Goal: Task Accomplishment & Management: Complete application form

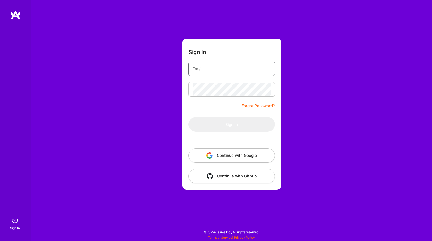
type input "samjmohammadi@gmail.com"
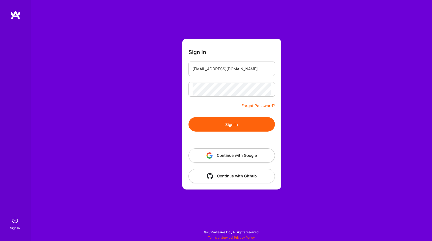
click at [201, 105] on form "Sign In samjmohammadi@gmail.com Forgot Password? Sign In Continue with Google C…" at bounding box center [231, 114] width 99 height 151
click at [220, 126] on button "Sign In" at bounding box center [232, 124] width 86 height 14
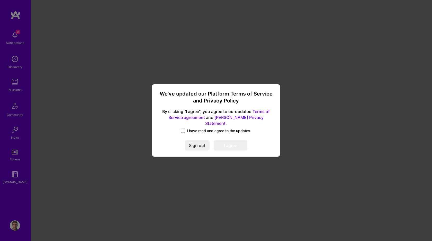
click at [183, 129] on span at bounding box center [183, 131] width 4 height 4
click at [0, 0] on input "I have read and agree to the updates." at bounding box center [0, 0] width 0 height 0
click at [233, 142] on button "I agree" at bounding box center [231, 146] width 34 height 10
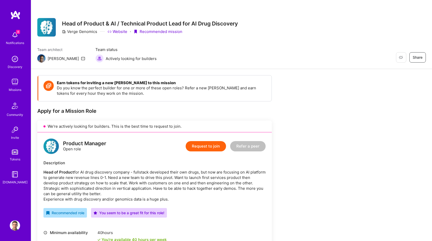
click at [16, 226] on img at bounding box center [15, 225] width 10 height 10
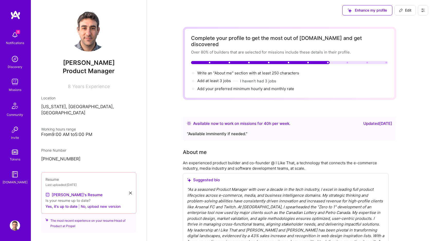
click at [99, 203] on button "No, upload new version" at bounding box center [101, 206] width 40 height 6
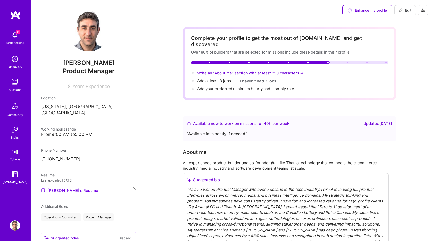
click at [219, 71] on span "Write an "About me" section with at least 250 characters →" at bounding box center [251, 73] width 108 height 5
select select "US"
select select "Right Now"
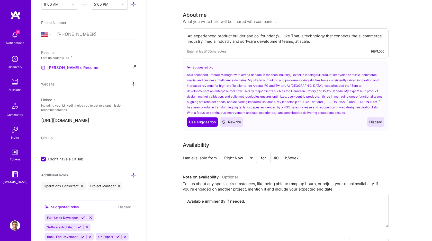
scroll to position [110, 0]
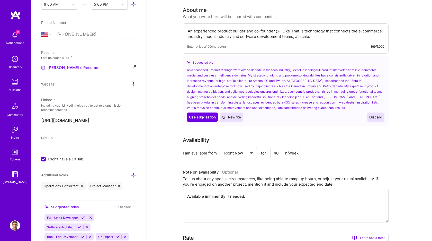
click at [234, 115] on span "Rewrite" at bounding box center [231, 117] width 19 height 5
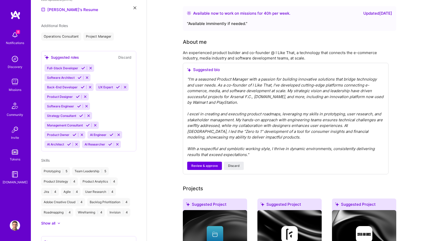
scroll to position [127, 0]
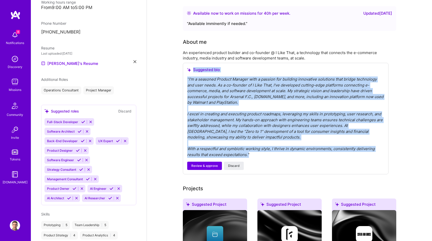
drag, startPoint x: 252, startPoint y: 148, endPoint x: 175, endPoint y: 58, distance: 118.3
click at [218, 90] on div "" I'm a seasoned Product Manager with a passion for building innovative solutio…" at bounding box center [285, 116] width 197 height 81
drag, startPoint x: 252, startPoint y: 150, endPoint x: 179, endPoint y: 74, distance: 104.8
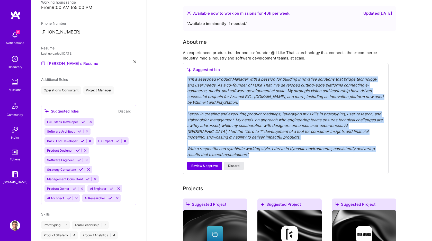
click at [230, 163] on span "Discard" at bounding box center [234, 165] width 12 height 5
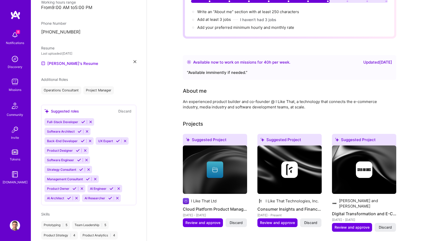
scroll to position [61, 0]
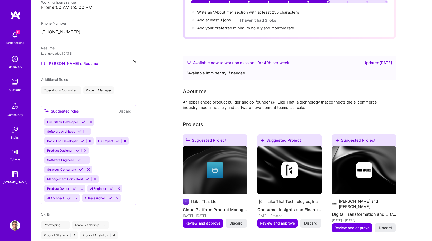
click at [242, 99] on div "An experienced product builder and co-founder @ I Like That, a technology that …" at bounding box center [286, 104] width 206 height 11
click at [290, 99] on div "An experienced product builder and co-founder @ I Like That, a technology that …" at bounding box center [286, 104] width 206 height 11
click at [236, 99] on div "An experienced product builder and co-founder @ I Like That, a technology that …" at bounding box center [286, 104] width 206 height 11
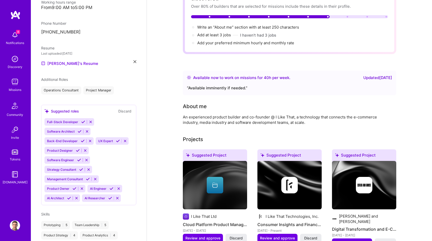
scroll to position [0, 0]
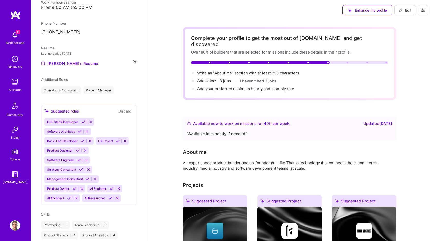
click at [406, 13] on span "Edit" at bounding box center [405, 10] width 13 height 5
select select "US"
select select "Right Now"
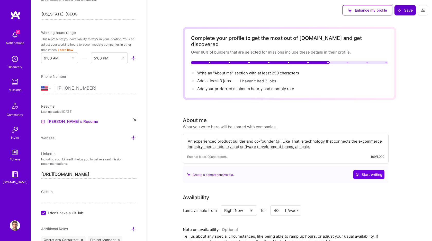
scroll to position [181, 0]
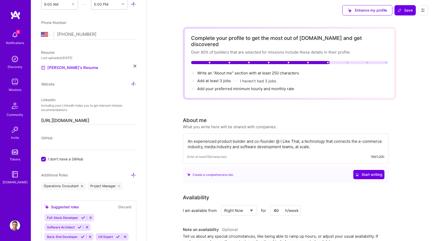
drag, startPoint x: 315, startPoint y: 141, endPoint x: 169, endPoint y: 129, distance: 146.9
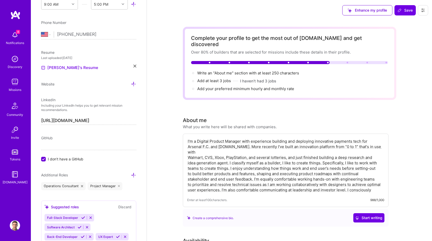
type textarea "I'm a Digital Product Manager with experience building and deploying innovative…"
click at [290, 213] on div "Create a comprehensive bio. Start writing" at bounding box center [286, 217] width 198 height 9
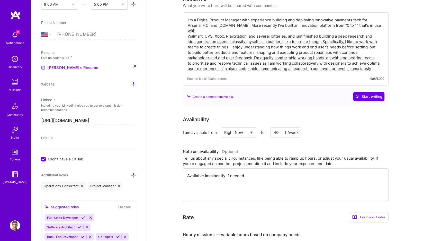
scroll to position [0, 0]
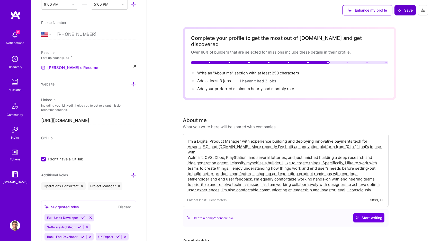
click at [409, 12] on span "Save" at bounding box center [405, 10] width 15 height 5
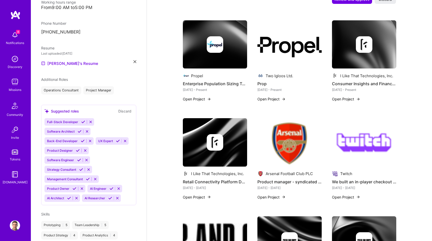
scroll to position [495, 0]
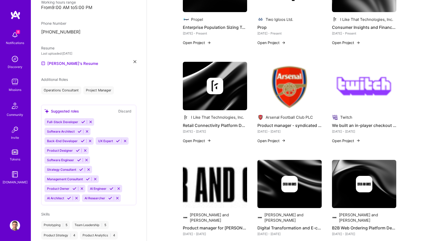
click at [70, 196] on icon at bounding box center [69, 198] width 4 height 4
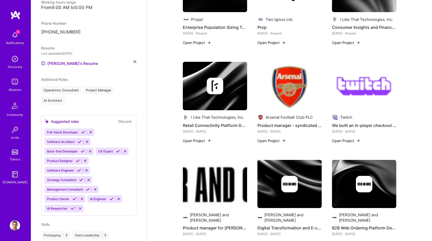
click at [117, 149] on icon at bounding box center [118, 151] width 4 height 4
click at [75, 197] on icon at bounding box center [75, 199] width 4 height 4
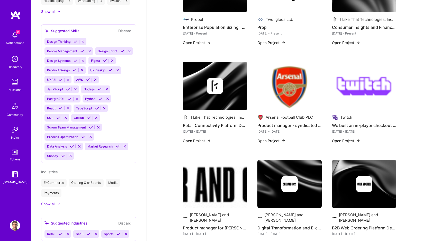
scroll to position [413, 0]
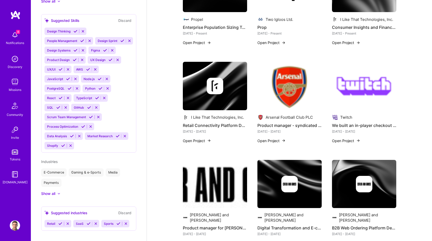
click at [135, 173] on div "E-Commerce Gaming & e-Sports Media Payments" at bounding box center [88, 177] width 95 height 19
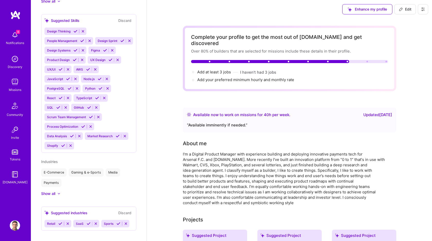
scroll to position [0, 0]
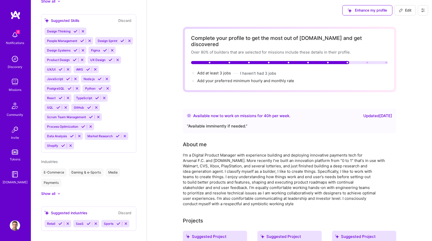
click at [369, 113] on div "Updated 11 months ago" at bounding box center [378, 116] width 29 height 6
click at [300, 124] on div "Available now to work on missions for 40 h per week . Updated 11 months ago “ A…" at bounding box center [290, 121] width 214 height 25
click at [407, 11] on span "Edit" at bounding box center [405, 10] width 13 height 5
select select "US"
select select "Right Now"
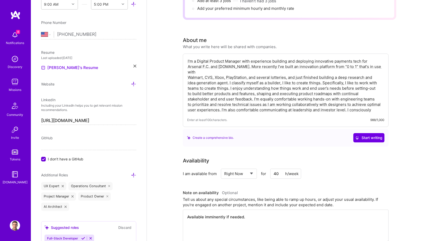
scroll to position [104, 0]
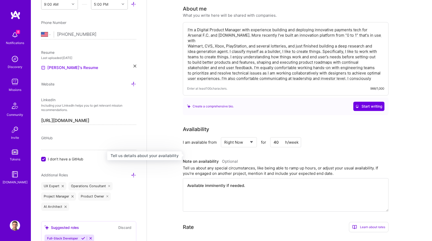
click at [298, 158] on h3 "Note on availability Optional" at bounding box center [286, 162] width 206 height 8
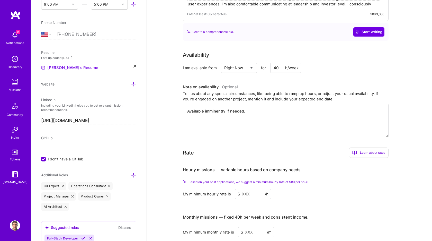
scroll to position [181, 0]
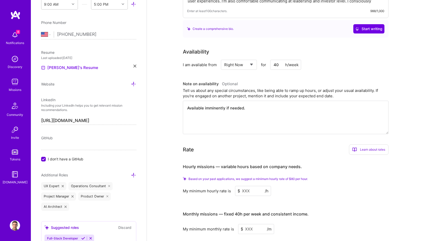
click at [249, 186] on input at bounding box center [253, 191] width 36 height 10
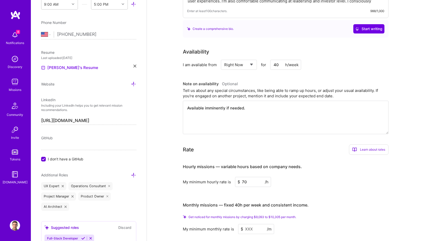
type input "70"
click at [352, 197] on h3 "Monthly missions — fixed 40h per week and consistent income." at bounding box center [286, 205] width 206 height 16
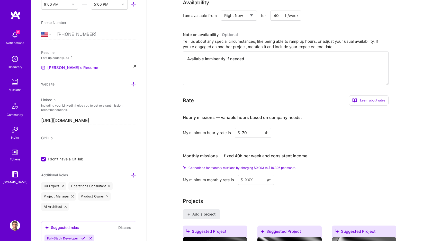
scroll to position [244, 0]
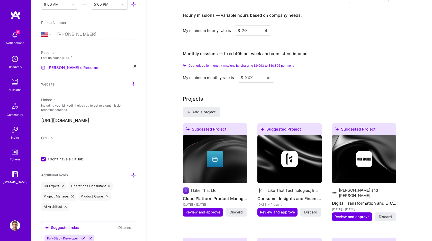
scroll to position [333, 0]
click at [256, 72] on input at bounding box center [256, 77] width 36 height 10
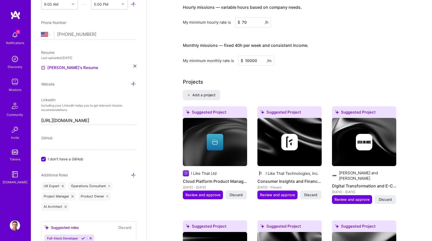
type input "10000"
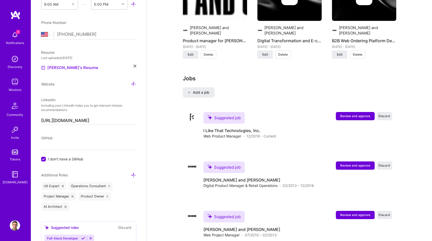
scroll to position [891, 0]
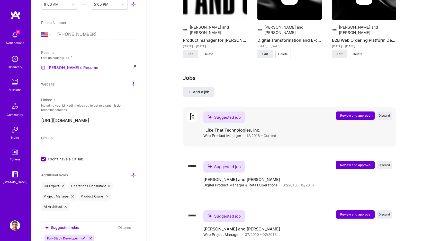
click at [359, 113] on span "Review and approve" at bounding box center [355, 115] width 30 height 4
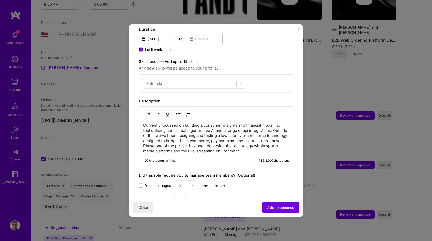
scroll to position [167, 0]
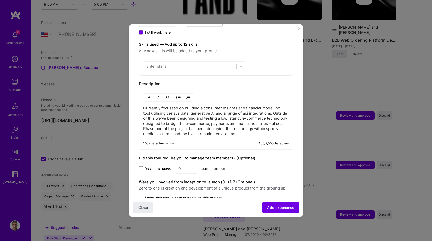
click at [143, 166] on label "Yes, I managed" at bounding box center [155, 168] width 33 height 5
click at [0, 0] on input "Yes, I managed" at bounding box center [0, 0] width 0 height 0
click at [192, 167] on img at bounding box center [191, 168] width 3 height 3
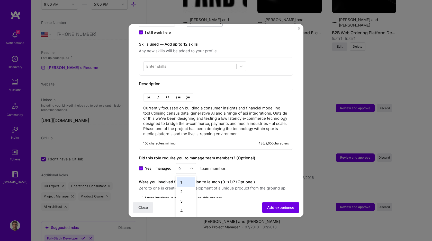
scroll to position [899, 0]
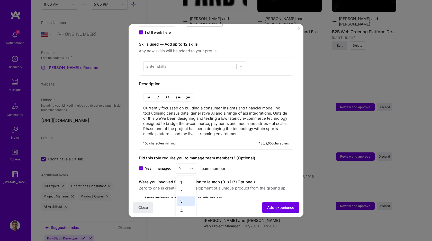
click at [186, 198] on div "3" at bounding box center [186, 201] width 18 height 10
click at [278, 163] on div "Yes, I managed option 3, selected. Select is focused ,type to refine list, pres…" at bounding box center [216, 168] width 154 height 11
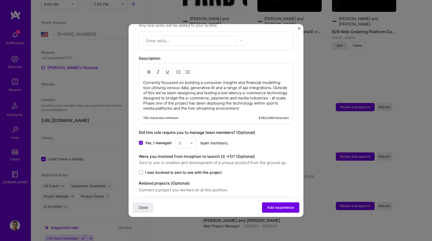
scroll to position [200, 0]
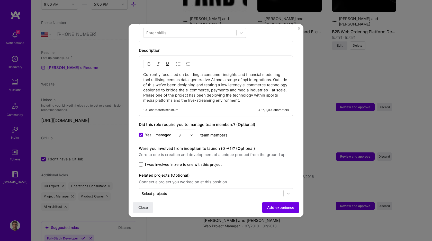
click at [142, 162] on span at bounding box center [141, 164] width 4 height 4
click at [0, 0] on input "I was involved in zero to one with this project" at bounding box center [0, 0] width 0 height 0
click at [218, 172] on label "Related projects (Optional)" at bounding box center [216, 175] width 154 height 6
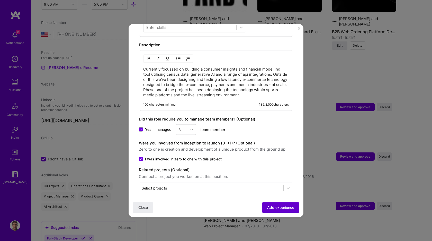
click at [275, 206] on span "Add experience" at bounding box center [280, 207] width 27 height 5
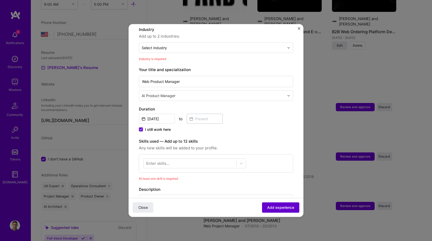
scroll to position [75, 0]
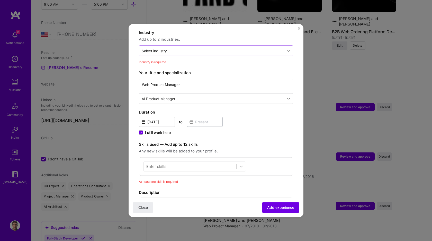
click at [228, 48] on input "text" at bounding box center [213, 50] width 143 height 5
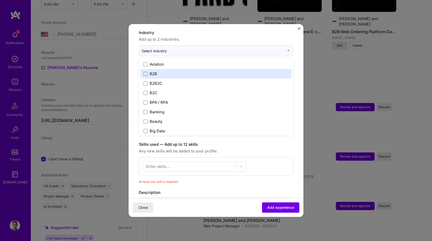
scroll to position [134, 0]
click at [216, 71] on label "B2B" at bounding box center [216, 73] width 145 height 5
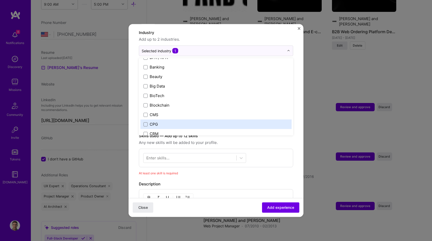
scroll to position [178, 0]
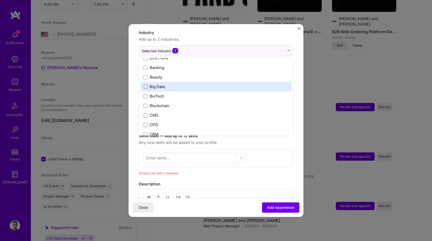
click at [208, 84] on label "Big Data" at bounding box center [216, 86] width 145 height 5
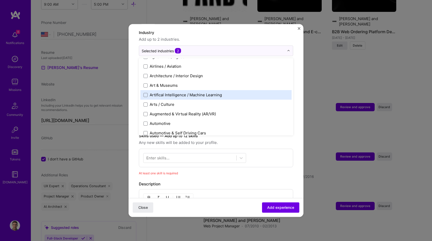
scroll to position [60, 0]
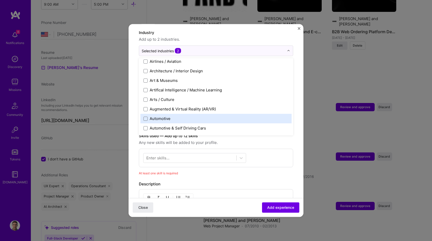
type input "A"
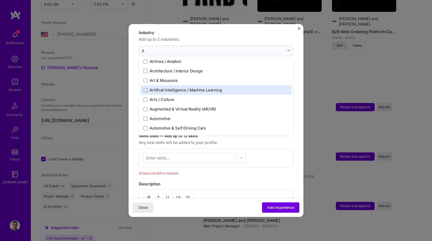
click at [203, 87] on div "Artifical Intelligence / Machine Learning" at bounding box center [186, 89] width 72 height 5
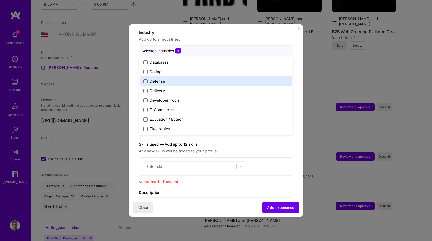
scroll to position [412, 0]
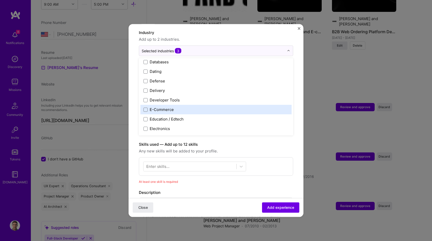
click at [222, 107] on label "E-Commerce" at bounding box center [216, 109] width 145 height 5
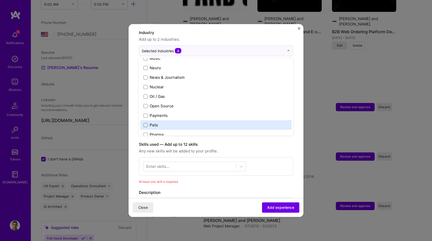
scroll to position [856, 0]
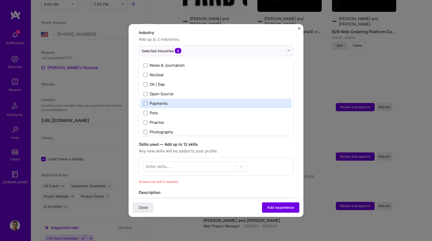
click at [215, 101] on label "Payments" at bounding box center [216, 103] width 145 height 5
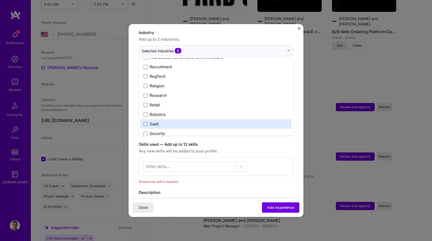
scroll to position [998, 0]
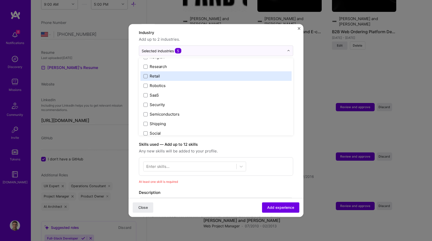
click at [204, 73] on label "Retail" at bounding box center [216, 75] width 145 height 5
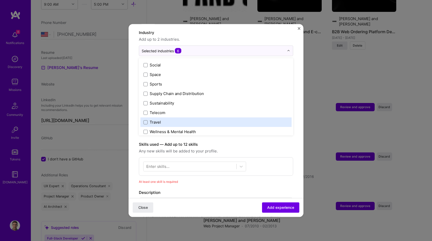
scroll to position [1069, 0]
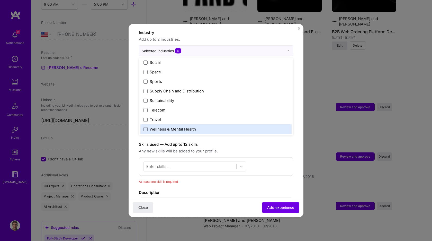
click at [234, 183] on div "Adding suggested job This job is suggested based on your LinkedIn, resume or A.…" at bounding box center [216, 149] width 154 height 381
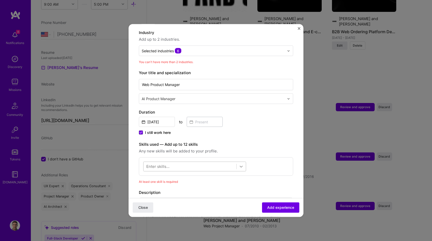
click at [240, 164] on icon at bounding box center [241, 166] width 5 height 5
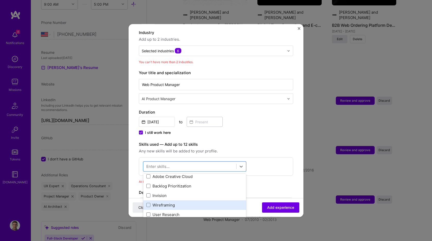
scroll to position [0, 0]
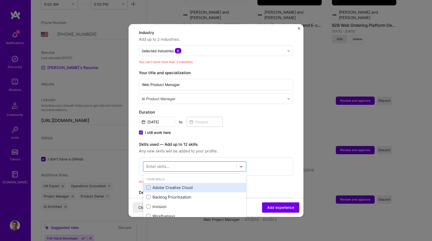
click at [215, 185] on div "Adobe Creative Cloud" at bounding box center [194, 187] width 97 height 5
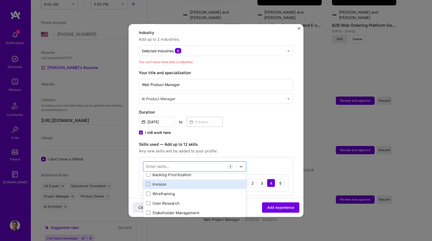
scroll to position [23, 0]
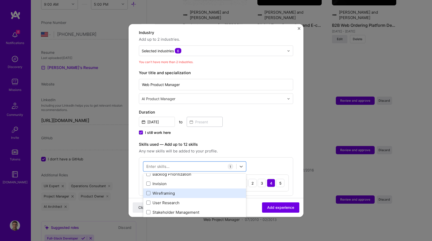
click at [213, 191] on div "Wireframing" at bounding box center [194, 193] width 103 height 10
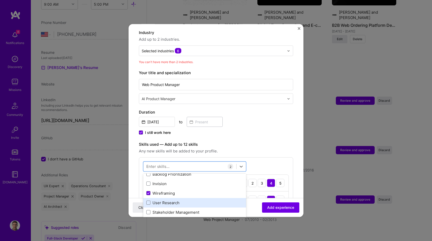
click at [209, 200] on div "User Research" at bounding box center [194, 202] width 97 height 5
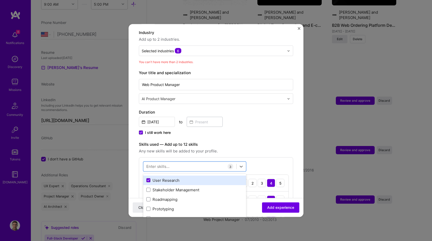
scroll to position [46, 0]
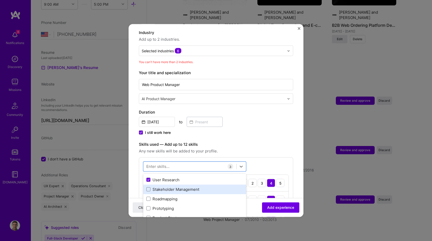
click at [209, 186] on div "Stakeholder Management" at bounding box center [194, 188] width 97 height 5
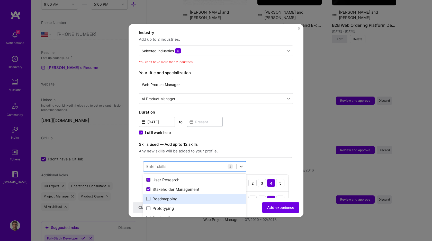
click at [207, 196] on div "Roadmapping" at bounding box center [194, 198] width 97 height 5
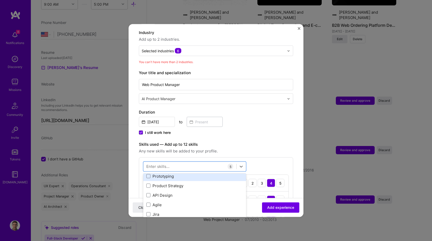
scroll to position [79, 0]
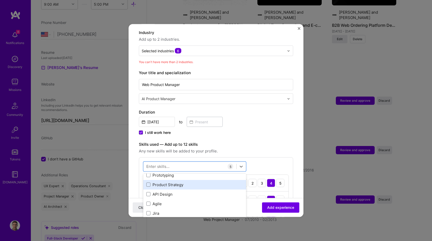
click at [206, 182] on div "Product Strategy" at bounding box center [194, 184] width 97 height 5
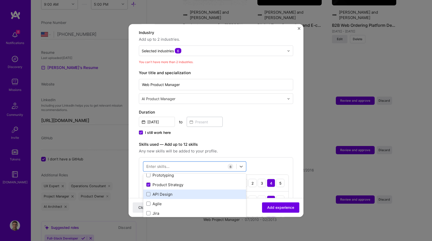
click at [203, 191] on div "API Design" at bounding box center [194, 193] width 97 height 5
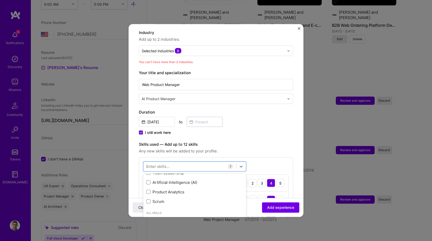
scroll to position [129, 0]
click at [205, 179] on div "Artificial Intelligence (AI)" at bounding box center [194, 181] width 97 height 5
click at [266, 141] on label "Skills used — Add up to 12 skills" at bounding box center [216, 144] width 154 height 6
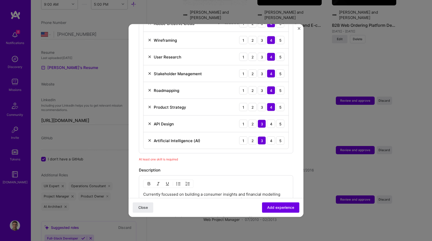
scroll to position [235, 0]
click at [271, 136] on div "4" at bounding box center [271, 140] width 8 height 8
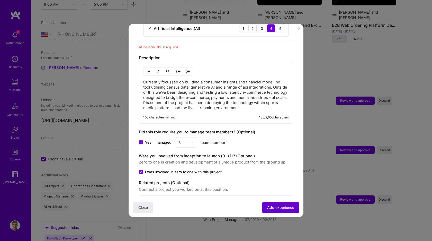
click at [278, 210] on span "Add experience" at bounding box center [280, 207] width 27 height 5
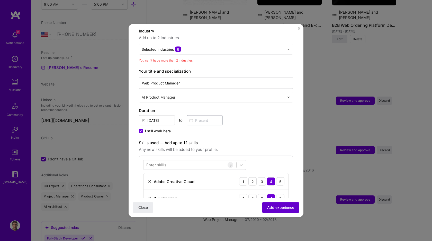
scroll to position [75, 0]
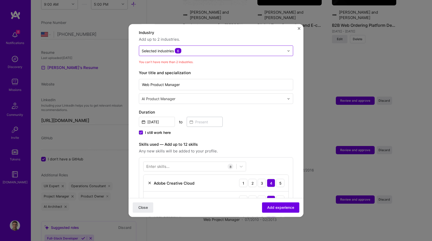
click at [204, 48] on input "text" at bounding box center [213, 50] width 143 height 5
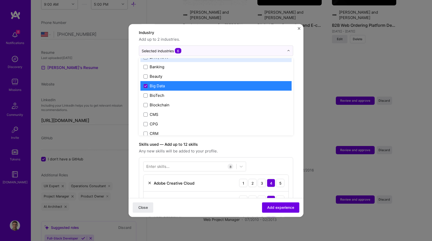
scroll to position [179, 0]
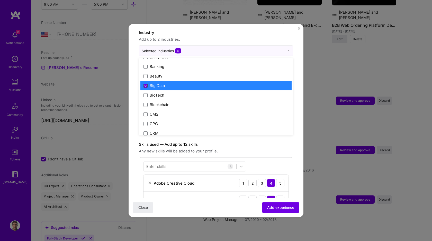
click at [146, 83] on span at bounding box center [146, 85] width 4 height 4
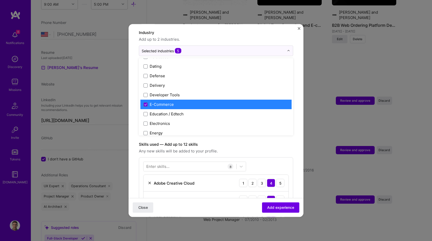
scroll to position [418, 0]
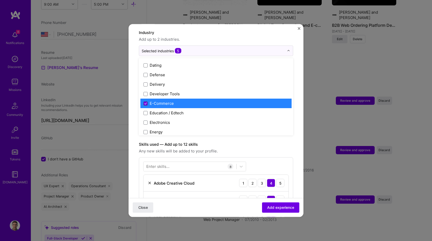
click at [147, 101] on span at bounding box center [146, 103] width 4 height 4
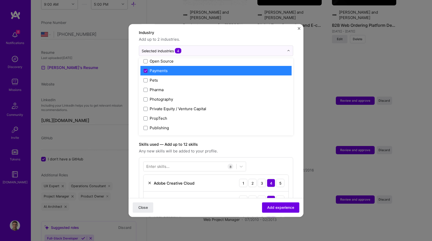
scroll to position [889, 0]
click at [146, 69] on span at bounding box center [146, 71] width 4 height 4
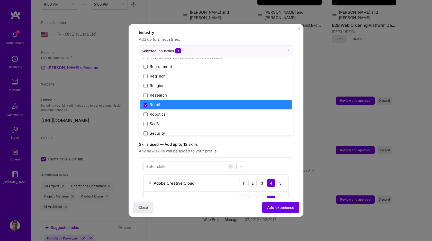
scroll to position [972, 0]
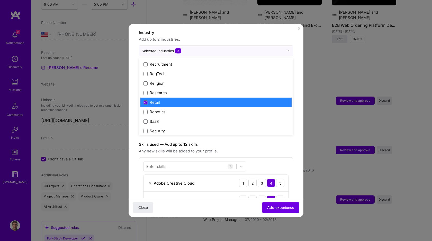
click at [143, 98] on div "Retail" at bounding box center [216, 103] width 151 height 10
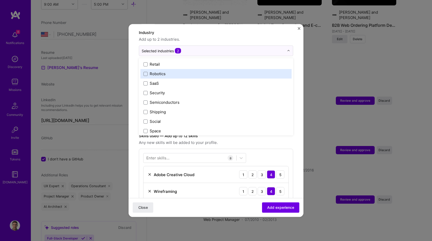
scroll to position [1048, 0]
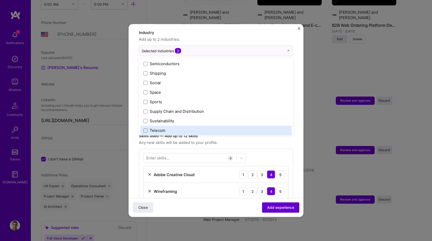
click at [283, 209] on span "Add experience" at bounding box center [280, 207] width 27 height 5
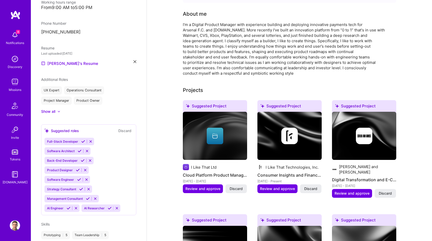
scroll to position [275, 0]
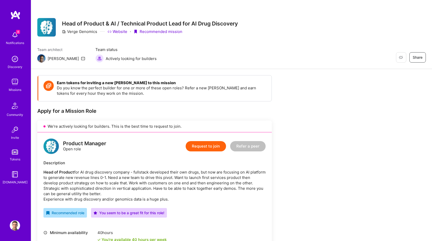
click at [209, 145] on button "Request to join" at bounding box center [206, 146] width 40 height 10
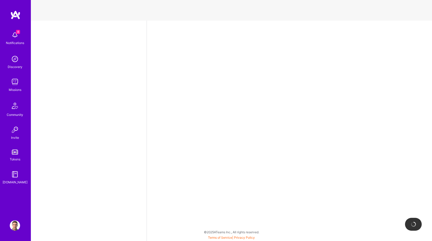
select select "US"
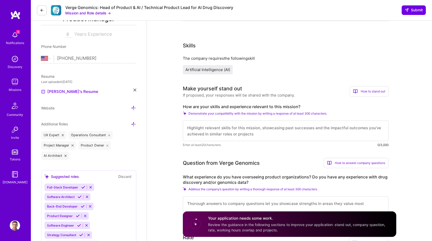
scroll to position [89, 0]
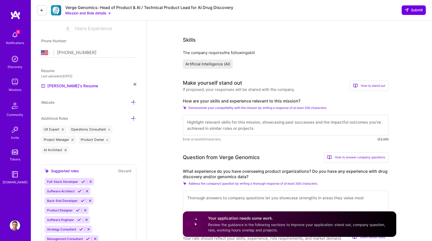
click at [270, 124] on textarea at bounding box center [286, 125] width 206 height 21
paste textarea "I've built innovative payments tech for Arsenal F.C. and [DOMAIN_NAME], and an …"
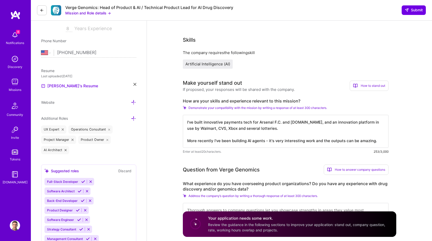
click at [201, 135] on textarea "I've built innovative payments tech for Arsenal F.C. and [DOMAIN_NAME], and an …" at bounding box center [286, 131] width 206 height 33
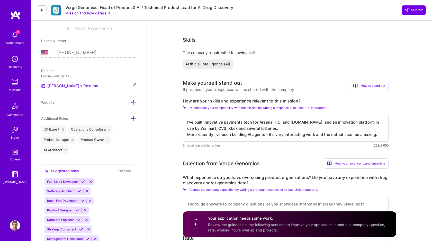
click at [378, 135] on textarea "I've built innovative payments tech for Arsenal F.C. and [DOMAIN_NAME], and an …" at bounding box center [286, 128] width 206 height 27
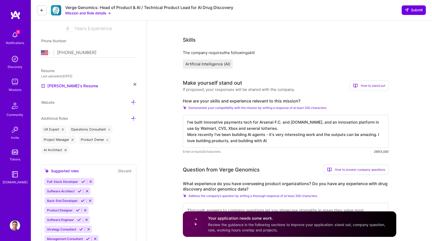
click at [378, 135] on textarea "I've built innovative payments tech for Arsenal F.C. and [DOMAIN_NAME], and an …" at bounding box center [286, 131] width 206 height 33
click at [299, 141] on textarea "I've built innovative payments tech for Arsenal F.C. and [DOMAIN_NAME], and an …" at bounding box center [286, 131] width 206 height 33
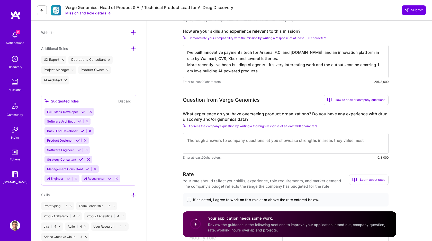
scroll to position [160, 0]
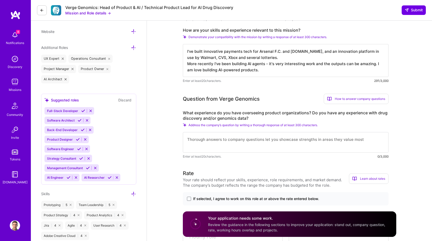
type textarea "I've built innovative payments tech for Arsenal F.C. and [DOMAIN_NAME], and an …"
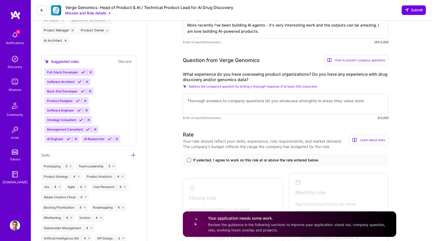
click at [189, 161] on span at bounding box center [189, 160] width 4 height 4
click at [0, 0] on input "If selected, I agree to work on this role at or above the rate entered below." at bounding box center [0, 0] width 0 height 0
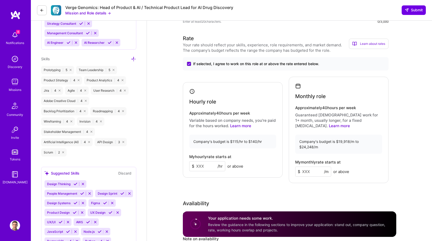
scroll to position [297, 0]
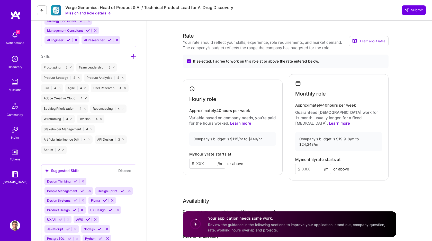
click at [208, 159] on input at bounding box center [207, 164] width 36 height 10
type input "100"
click at [267, 169] on div "Hourly role Approximately 40 hours per week Variable based on company needs, yo…" at bounding box center [233, 127] width 100 height 95
click at [312, 164] on input at bounding box center [313, 169] width 36 height 10
type input "15000"
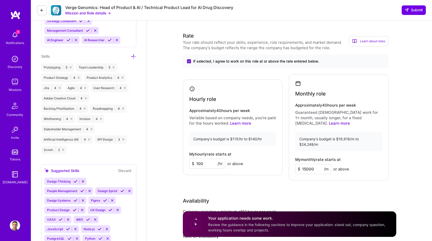
click at [340, 168] on div "Monthly role Approximately 40 hours per week Guaranteed [DEMOGRAPHIC_DATA] work…" at bounding box center [339, 127] width 100 height 106
click at [346, 182] on div "Rate Your rate should reflect your skills, experience, role requirements, and m…" at bounding box center [290, 151] width 214 height 238
click at [386, 185] on div "Rate Your rate should reflect your skills, experience, role requirements, and m…" at bounding box center [290, 151] width 214 height 238
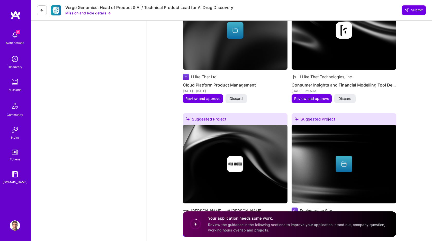
scroll to position [709, 0]
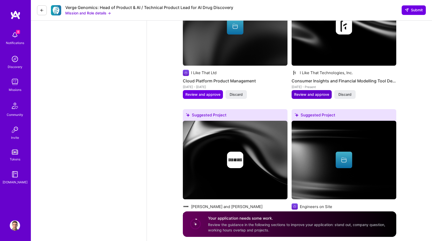
click at [312, 92] on span "Review and approve" at bounding box center [311, 94] width 35 height 5
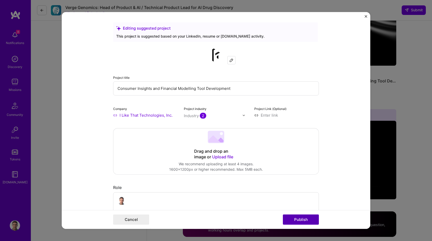
click at [300, 223] on button "Publish" at bounding box center [301, 219] width 36 height 10
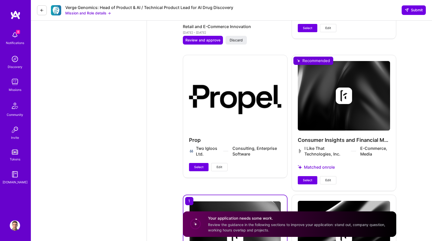
scroll to position [1030, 0]
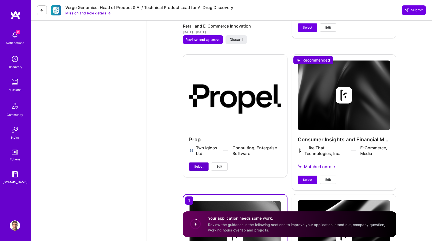
click at [201, 164] on span "Select" at bounding box center [198, 166] width 9 height 5
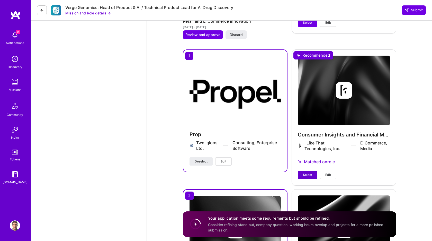
click at [307, 171] on button "Select" at bounding box center [308, 175] width 20 height 8
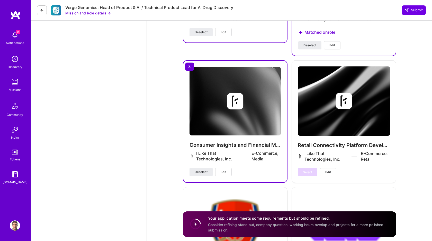
scroll to position [1193, 0]
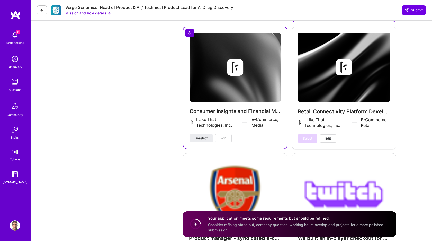
click at [310, 134] on div "Select Edit" at bounding box center [317, 138] width 39 height 8
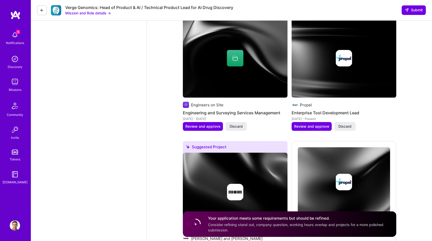
scroll to position [787, 0]
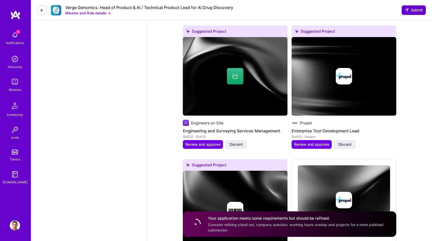
click at [412, 8] on span "Submit" at bounding box center [414, 9] width 18 height 5
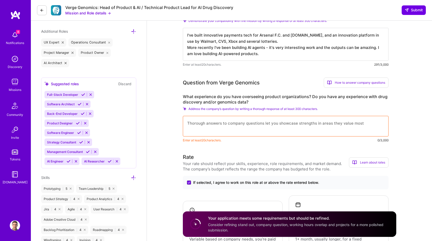
scroll to position [177, 0]
click at [221, 123] on textarea at bounding box center [286, 125] width 206 height 21
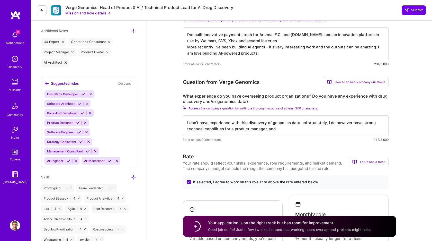
click at [196, 128] on textarea "I don't have experience with drig discovery of genomics data unfortunately, I d…" at bounding box center [286, 125] width 206 height 21
click at [246, 123] on textarea "I don't have experience with drig discovery of genomics data unfortunately, I d…" at bounding box center [286, 125] width 206 height 21
click at [281, 129] on textarea "I don't have experience with drug discovery of genomics data unfortunately, I d…" at bounding box center [286, 125] width 206 height 21
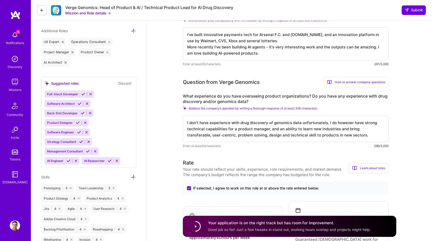
type textarea "I don't have experience with drug discovery of genomics data unfortunately, I d…"
click at [414, 12] on span "Submit" at bounding box center [414, 9] width 18 height 5
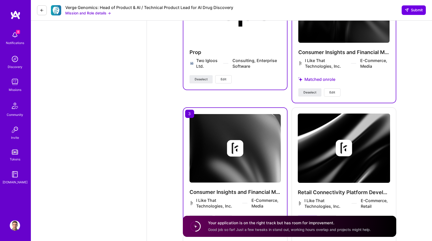
scroll to position [1138, 0]
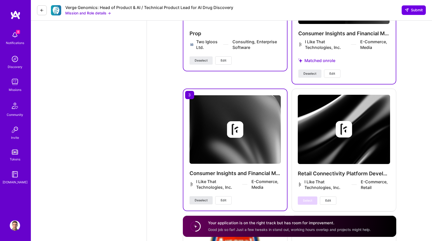
click at [203, 198] on span "Deselect" at bounding box center [201, 200] width 13 height 5
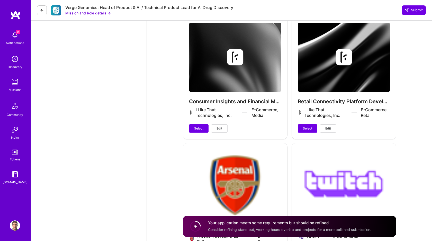
scroll to position [1220, 0]
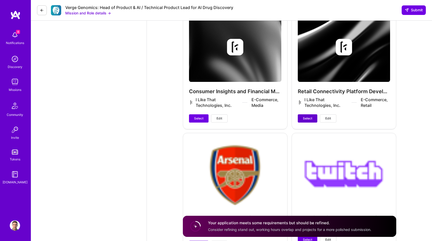
click at [309, 114] on button "Select" at bounding box center [308, 118] width 20 height 8
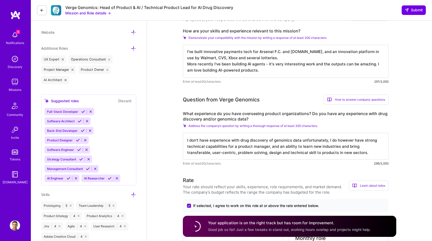
scroll to position [161, 0]
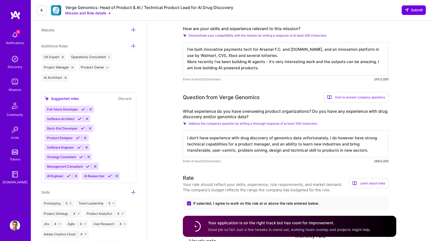
click at [257, 70] on textarea "I've built innovative payments tech for Arsenal F.C. and [DOMAIN_NAME], and an …" at bounding box center [286, 58] width 206 height 33
click at [265, 62] on textarea "I've built innovative payments tech for Arsenal F.C. and [DOMAIN_NAME], and an …" at bounding box center [286, 58] width 206 height 33
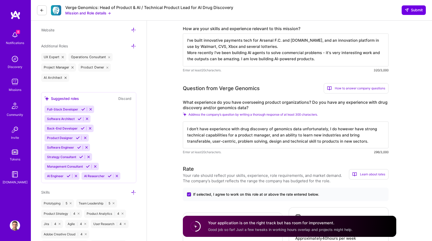
type textarea "I've built innovative payments tech for Arsenal F.C. and [DOMAIN_NAME], and an …"
click at [366, 143] on textarea "I don't have experience with drug discovery of genomics data unfortunately, I d…" at bounding box center [286, 134] width 206 height 27
click at [282, 137] on textarea "I don't have experience with drug discovery of genomics data unfortunately, I d…" at bounding box center [286, 134] width 206 height 27
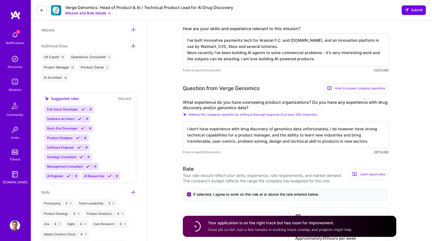
click at [299, 145] on textarea "I don't have experience with drug discovery of genomics data unfortunately, I d…" at bounding box center [286, 134] width 206 height 27
click at [348, 134] on textarea "I don't have experience with drug discovery of genomics data unfortunately, I d…" at bounding box center [286, 134] width 206 height 27
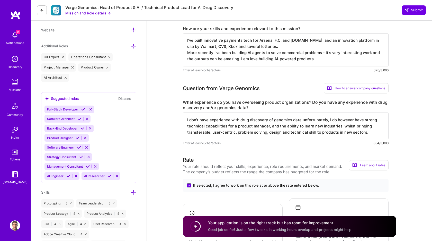
click at [336, 134] on textarea "I don't have experience with drug discovery of genomics data unfortunately, I d…" at bounding box center [286, 125] width 206 height 27
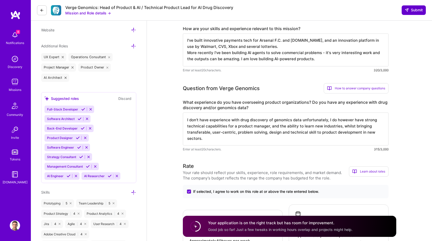
type textarea "I don't have experience with drug discovery of genomics data unfortunately, I d…"
click at [412, 6] on button "Submit" at bounding box center [414, 9] width 24 height 9
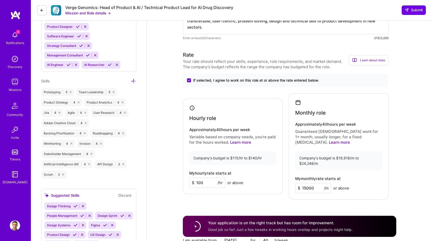
scroll to position [316, 0]
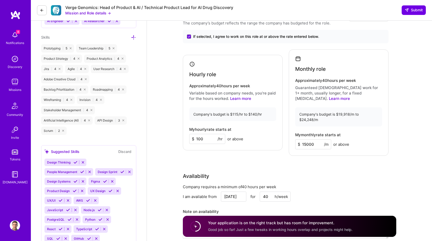
click at [205, 136] on input "100" at bounding box center [207, 139] width 36 height 10
type input "115"
click at [232, 157] on div "Rate Your rate should reflect your skills, experience, role requirements, and m…" at bounding box center [290, 126] width 214 height 238
click at [316, 139] on input "15000" at bounding box center [313, 144] width 36 height 10
click at [307, 139] on input "15000" at bounding box center [313, 144] width 36 height 10
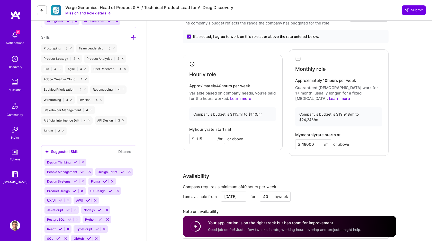
type input "18000"
click at [335, 184] on div "Company requires a minimum of 40 hours per week" at bounding box center [286, 186] width 206 height 5
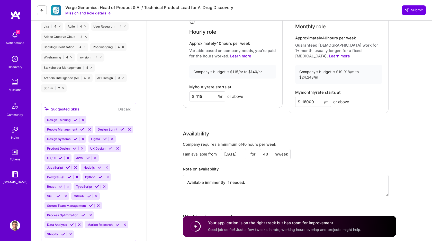
scroll to position [414, 0]
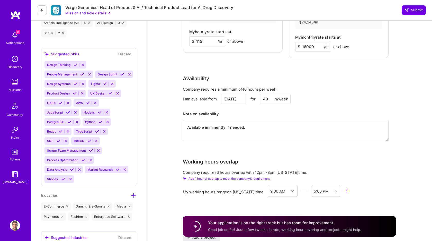
click at [240, 94] on input "[DATE]" at bounding box center [233, 99] width 25 height 10
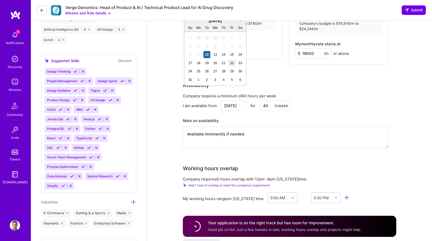
scroll to position [406, 0]
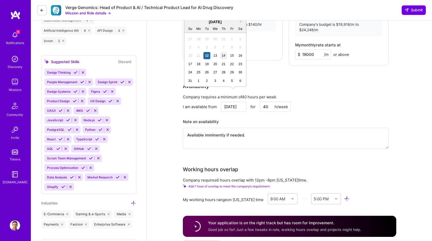
click at [225, 57] on div "14" at bounding box center [223, 55] width 7 height 7
type input "[DATE]"
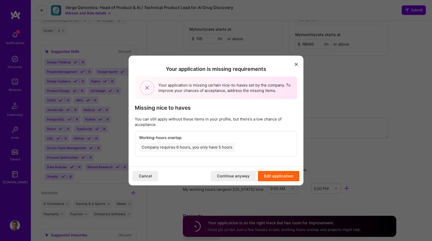
scroll to position [421, 0]
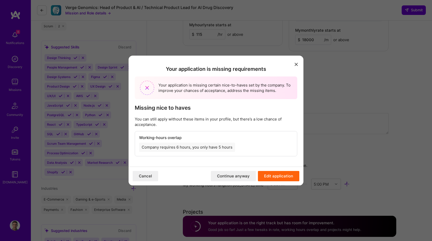
click at [269, 175] on button "Edit application" at bounding box center [278, 176] width 41 height 10
click at [297, 65] on icon "modal" at bounding box center [296, 64] width 3 height 3
click at [271, 176] on button "Edit application" at bounding box center [278, 176] width 41 height 10
click at [296, 64] on icon "modal" at bounding box center [296, 64] width 3 height 3
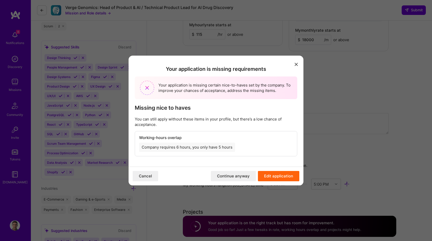
click at [360, 131] on div "Your application is missing requirements Your application is missing certain ni…" at bounding box center [216, 120] width 432 height 241
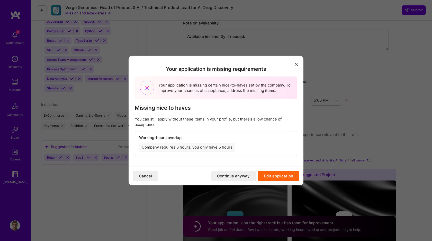
scroll to position [507, 0]
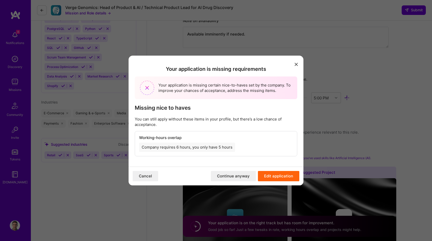
click at [146, 176] on button "Cancel" at bounding box center [145, 176] width 25 height 10
click at [146, 177] on button "Cancel" at bounding box center [145, 176] width 25 height 10
click at [352, 114] on div "Your application is missing requirements Your application is missing certain ni…" at bounding box center [216, 120] width 432 height 241
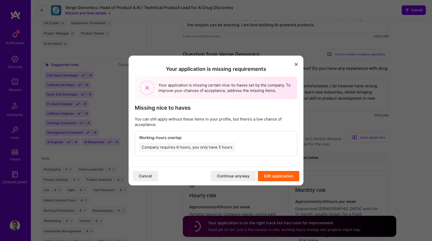
scroll to position [196, 0]
click at [275, 173] on button "Edit application" at bounding box center [278, 176] width 41 height 10
click at [225, 133] on div "Working-hours overlap Company requires 6 hours, you only have 5 hours" at bounding box center [216, 143] width 162 height 25
click at [211, 154] on div "Working-hours overlap Company requires 6 hours, you only have 5 hours" at bounding box center [216, 143] width 162 height 25
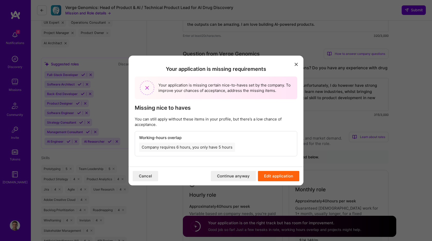
drag, startPoint x: 211, startPoint y: 154, endPoint x: 242, endPoint y: 127, distance: 41.7
click at [231, 134] on div "Working-hours overlap Company requires 6 hours, you only have 5 hours" at bounding box center [216, 143] width 162 height 25
click at [300, 65] on div "Your application is missing requirements Your application is missing certain ni…" at bounding box center [216, 111] width 175 height 111
click at [145, 175] on button "Cancel" at bounding box center [145, 176] width 25 height 10
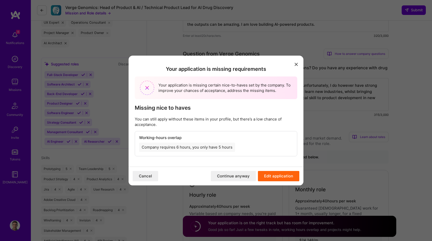
click at [145, 175] on button "Cancel" at bounding box center [145, 176] width 25 height 10
click at [145, 194] on div "Your application is missing requirements Your application is missing certain ni…" at bounding box center [216, 120] width 432 height 241
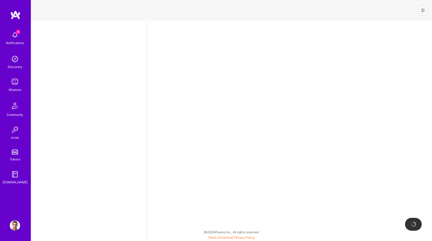
select select "US"
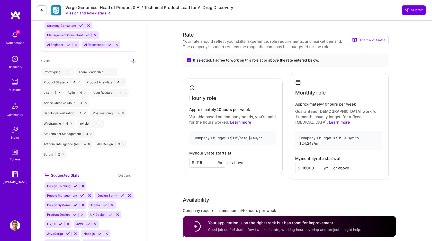
scroll to position [294, 0]
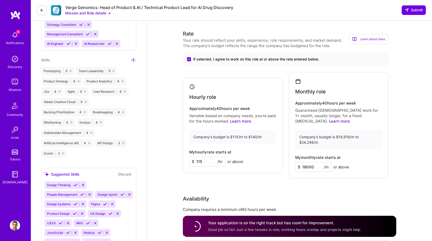
click at [205, 157] on input "115" at bounding box center [207, 161] width 36 height 10
type input "1"
type input "80"
click at [289, 195] on div "Availability" at bounding box center [286, 199] width 206 height 8
drag, startPoint x: 314, startPoint y: 156, endPoint x: 279, endPoint y: 154, distance: 35.1
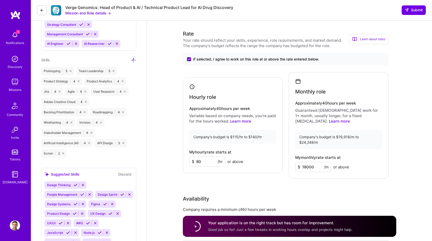
click at [279, 154] on div "Hourly role Approximately 40 hours per week Variable based on company needs, yo…" at bounding box center [286, 125] width 206 height 106
type input "15000"
click at [339, 174] on div "Rate Your rate should reflect your skills, experience, role requirements, and m…" at bounding box center [290, 149] width 214 height 238
click at [352, 195] on div "Availability" at bounding box center [286, 199] width 206 height 8
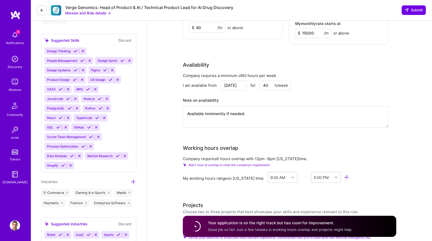
scroll to position [435, 0]
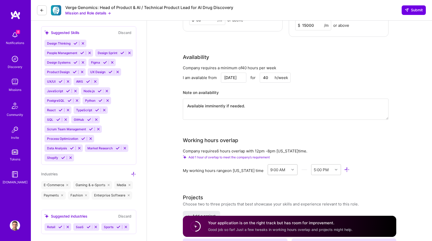
click at [292, 168] on icon at bounding box center [293, 169] width 3 height 3
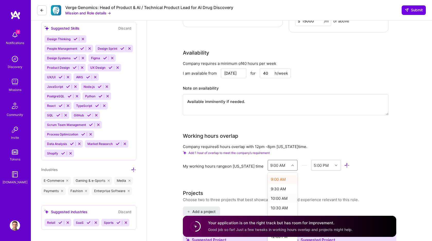
scroll to position [174, 0]
click at [278, 190] on div "10:00 AM" at bounding box center [283, 195] width 30 height 10
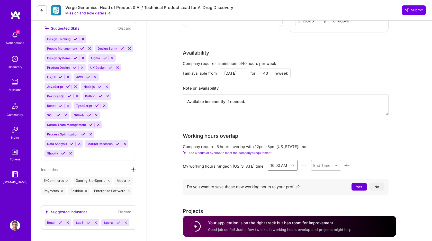
click at [334, 162] on div at bounding box center [337, 165] width 8 height 7
click at [317, 202] on div "6:00 PM" at bounding box center [326, 207] width 30 height 10
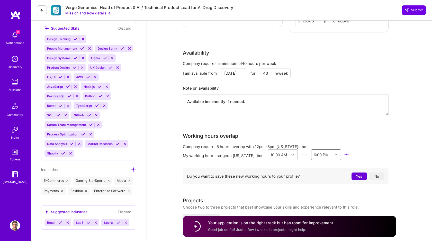
click at [377, 132] on div "Working hours overlap Company requires 6 hours overlap with 12pm - 8pm New York…" at bounding box center [286, 159] width 206 height 54
click at [379, 172] on button "No" at bounding box center [376, 175] width 15 height 7
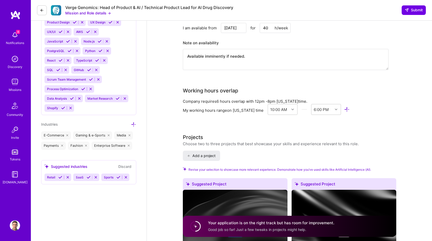
scroll to position [500, 0]
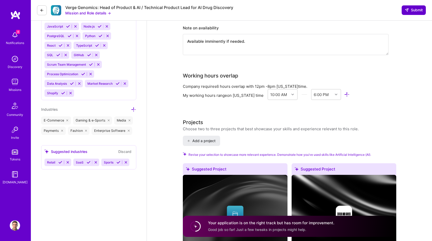
click at [414, 12] on span "Submit" at bounding box center [414, 9] width 18 height 5
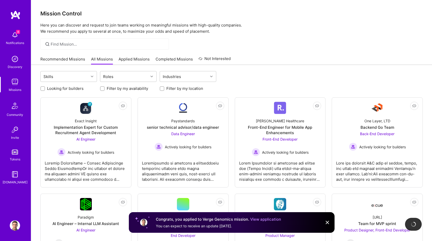
click at [44, 87] on input "Looking for builders" at bounding box center [43, 89] width 4 height 4
checkbox input "true"
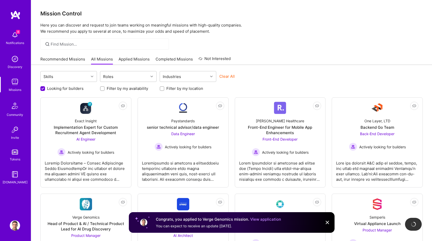
click at [104, 89] on div at bounding box center [102, 88] width 5 height 5
click at [90, 77] on div at bounding box center [93, 76] width 8 height 7
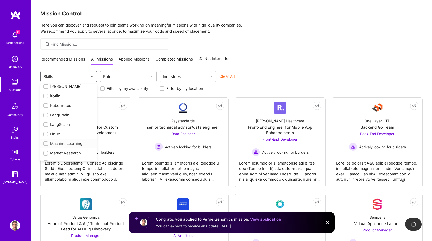
scroll to position [293, 0]
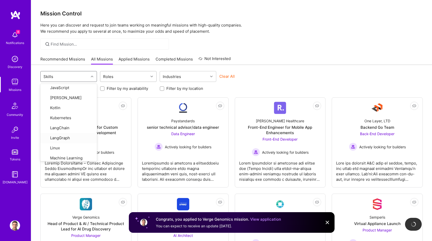
click at [147, 77] on div "Roles" at bounding box center [124, 76] width 48 height 10
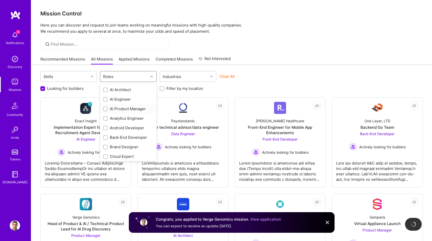
click at [125, 108] on div "AI Product Manager" at bounding box center [128, 108] width 50 height 5
checkbox input "true"
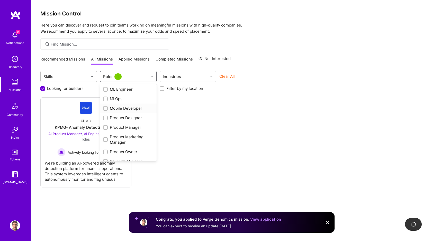
scroll to position [208, 0]
click at [129, 126] on div "Product Manager" at bounding box center [128, 125] width 50 height 5
checkbox input "true"
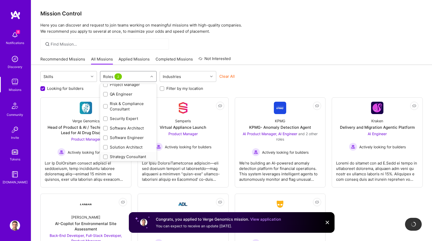
scroll to position [303, 0]
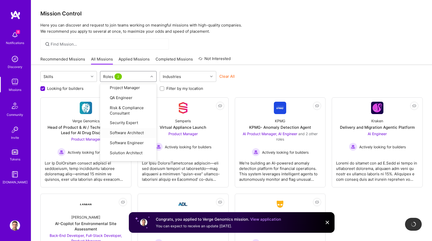
click at [270, 41] on div at bounding box center [231, 43] width 401 height 11
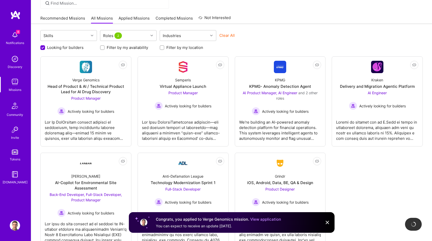
scroll to position [42, 0]
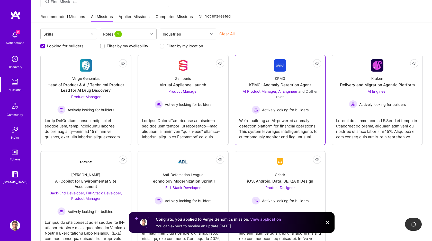
click at [286, 112] on span "Actively looking for builders" at bounding box center [285, 109] width 47 height 5
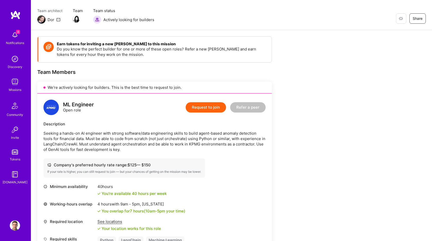
scroll to position [51, 0]
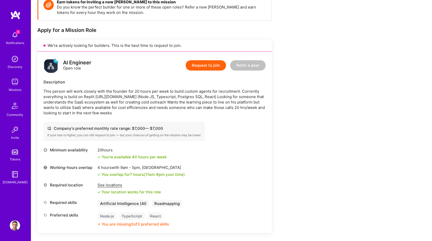
scroll to position [82, 0]
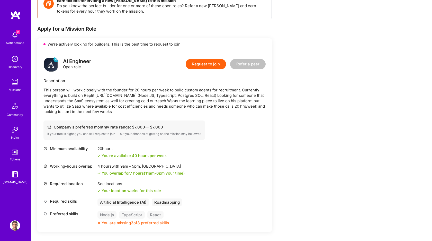
click at [204, 62] on button "Request to join" at bounding box center [206, 64] width 40 height 10
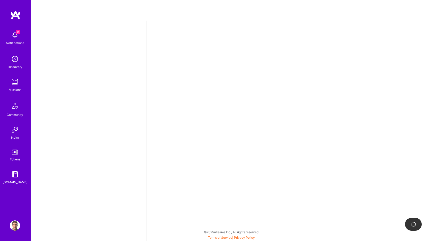
select select "US"
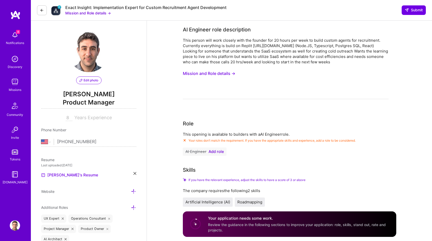
click at [213, 150] on span "Add role" at bounding box center [216, 152] width 15 height 4
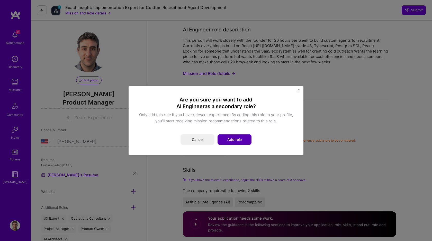
click at [233, 140] on button "Add role" at bounding box center [235, 139] width 34 height 10
